Goal: Task Accomplishment & Management: Use online tool/utility

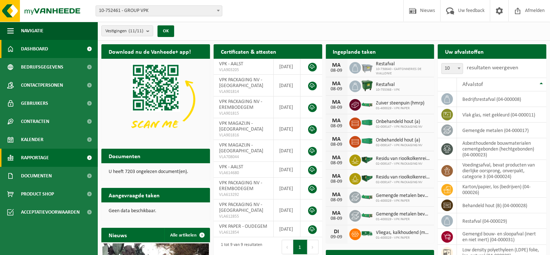
click at [39, 156] on span "Rapportage" at bounding box center [35, 158] width 28 height 18
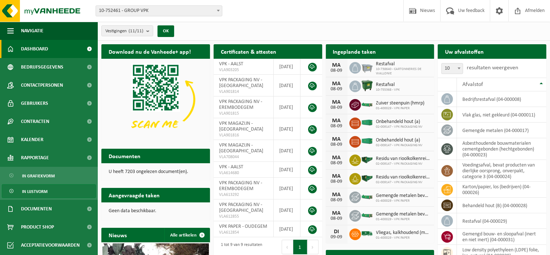
click at [45, 188] on span "In lijstvorm" at bounding box center [34, 191] width 25 height 14
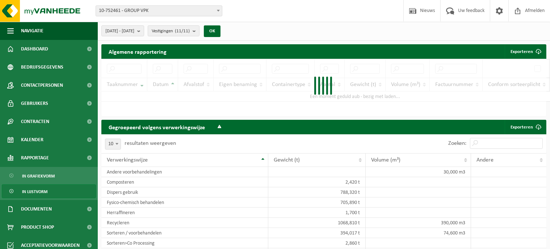
click at [209, 11] on span "10-752461 - GROUP VPK" at bounding box center [159, 11] width 126 height 10
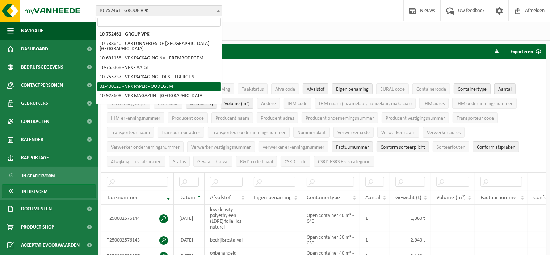
select select "948"
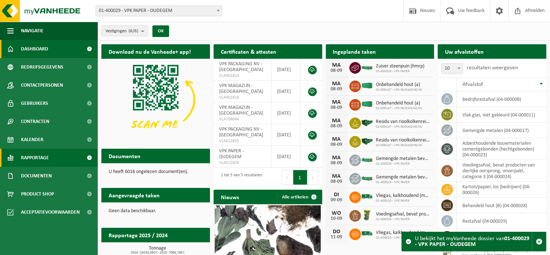
click at [30, 155] on span "Rapportage" at bounding box center [35, 158] width 28 height 18
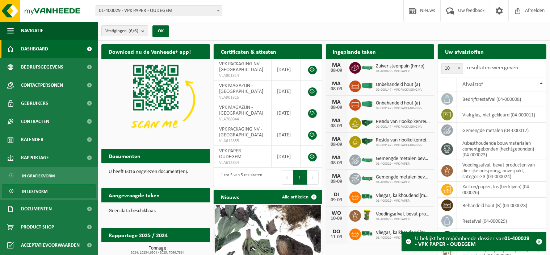
click at [48, 192] on link "In lijstvorm" at bounding box center [49, 191] width 94 height 14
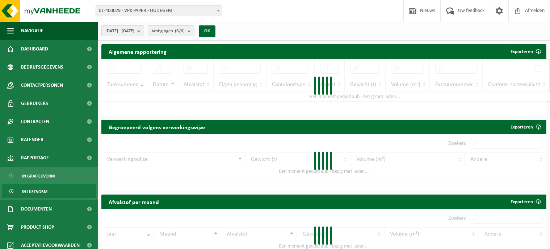
click at [144, 30] on b "submit" at bounding box center [140, 31] width 7 height 10
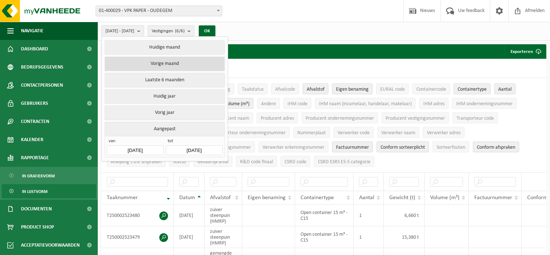
click at [167, 61] on button "Vorige maand" at bounding box center [165, 64] width 120 height 14
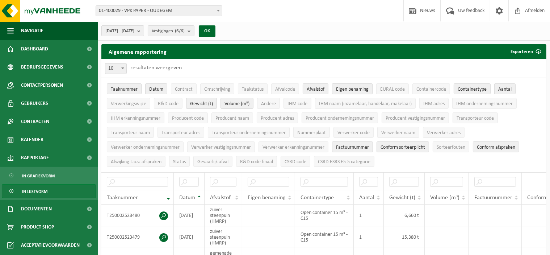
click at [357, 87] on span "Eigen benaming" at bounding box center [352, 89] width 33 height 5
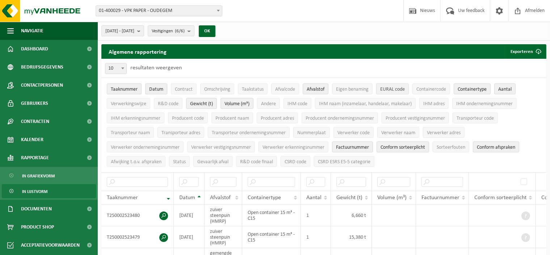
click at [394, 89] on span "EURAL code" at bounding box center [393, 89] width 25 height 5
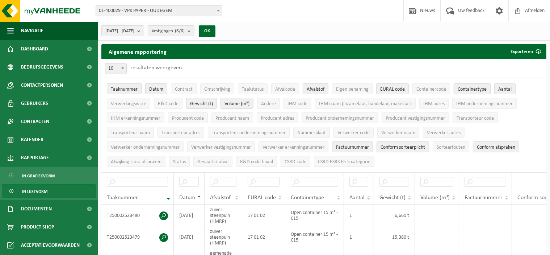
click at [480, 91] on span "Containertype" at bounding box center [472, 89] width 29 height 5
click at [507, 89] on span "Aantal" at bounding box center [505, 89] width 13 height 5
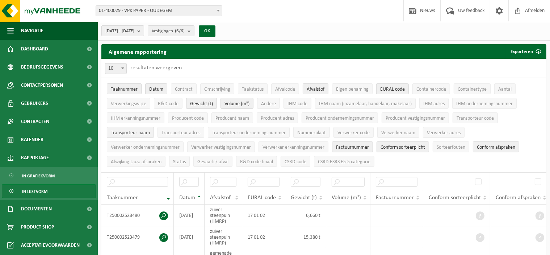
click at [134, 132] on span "Transporteur naam" at bounding box center [130, 132] width 39 height 5
click at [399, 130] on span "Verwerker naam" at bounding box center [399, 132] width 34 height 5
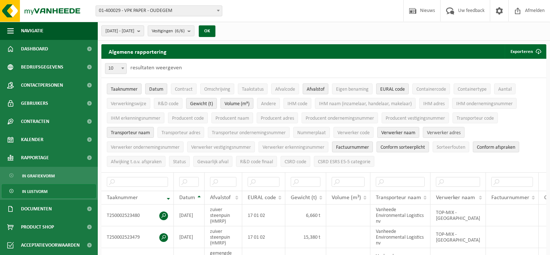
click at [445, 131] on span "Verwerker adres" at bounding box center [444, 132] width 34 height 5
click at [373, 142] on button "Factuurnummer" at bounding box center [352, 146] width 41 height 11
click at [389, 145] on span "Conform sorteerplicht" at bounding box center [403, 147] width 45 height 5
click at [487, 142] on button "Conform afspraken" at bounding box center [496, 146] width 46 height 11
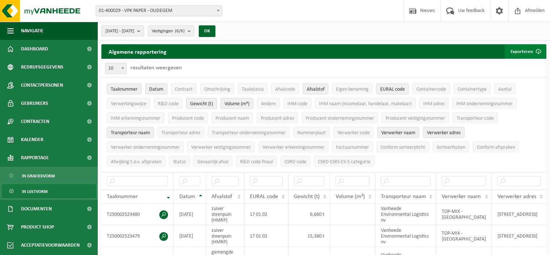
click at [535, 45] on span "submit" at bounding box center [539, 51] width 14 height 14
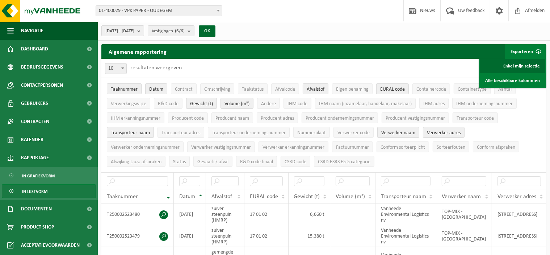
click at [519, 66] on link "Enkel mijn selectie" at bounding box center [513, 66] width 66 height 14
click at [135, 107] on button "Verwerkingswijze" at bounding box center [128, 103] width 43 height 11
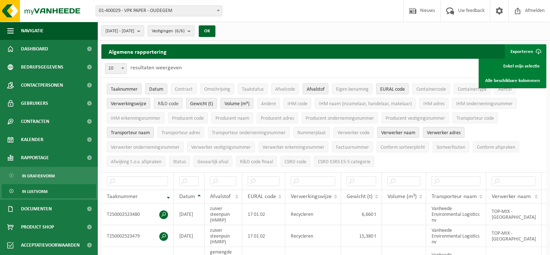
click at [168, 101] on span "R&D code" at bounding box center [168, 103] width 21 height 5
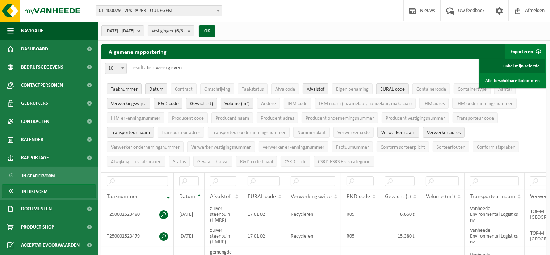
click at [521, 65] on link "Enkel mijn selectie" at bounding box center [513, 66] width 66 height 14
